Goal: Find specific page/section: Find specific page/section

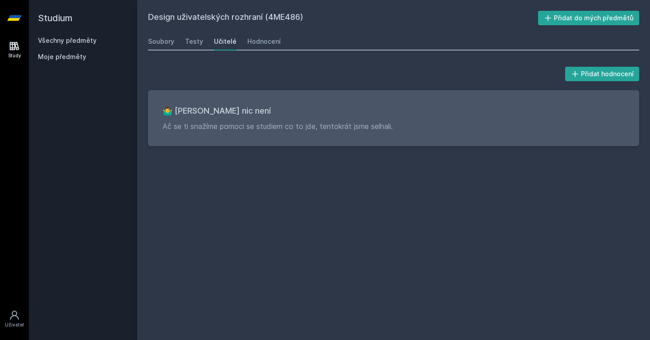
click at [62, 41] on link "Všechny předměty" at bounding box center [67, 41] width 59 height 8
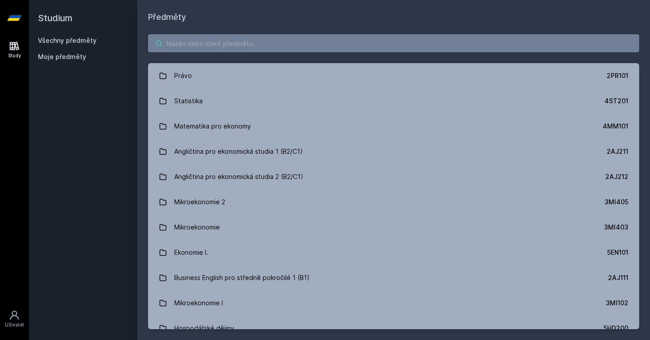
click at [215, 46] on input "search" at bounding box center [393, 43] width 491 height 18
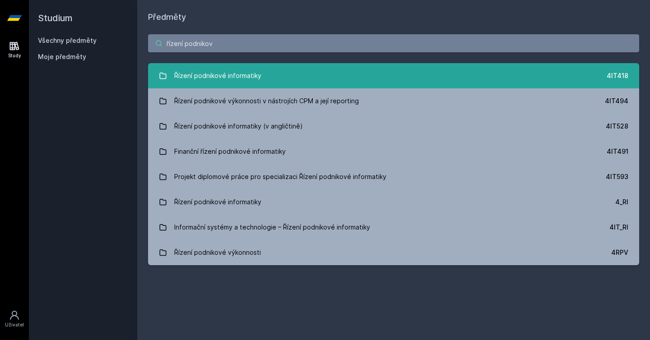
type input "řízení podnikov"
click at [239, 73] on div "Řízení podnikové informatiky" at bounding box center [217, 76] width 87 height 18
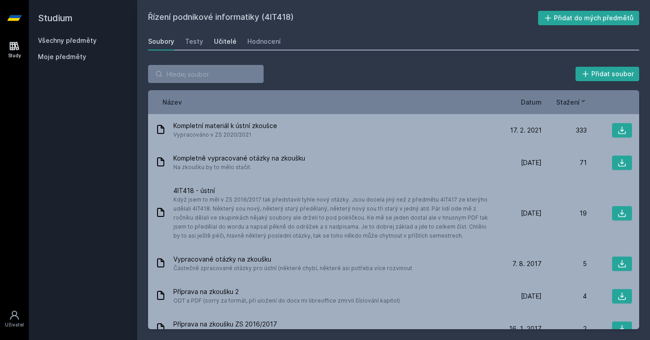
click at [214, 43] on div "Učitelé" at bounding box center [225, 41] width 23 height 9
